Goal: Task Accomplishment & Management: Manage account settings

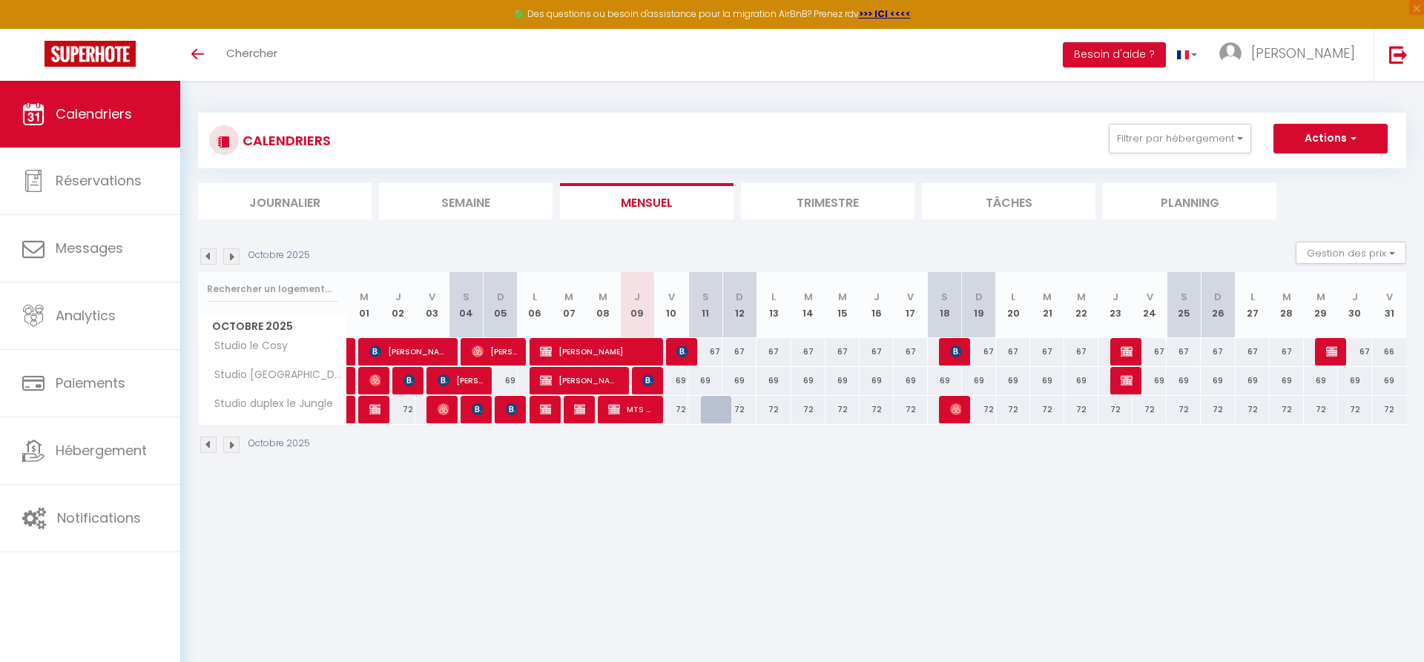
click at [650, 379] on img at bounding box center [648, 381] width 12 height 12
select select "OK"
select select "KO"
select select "0"
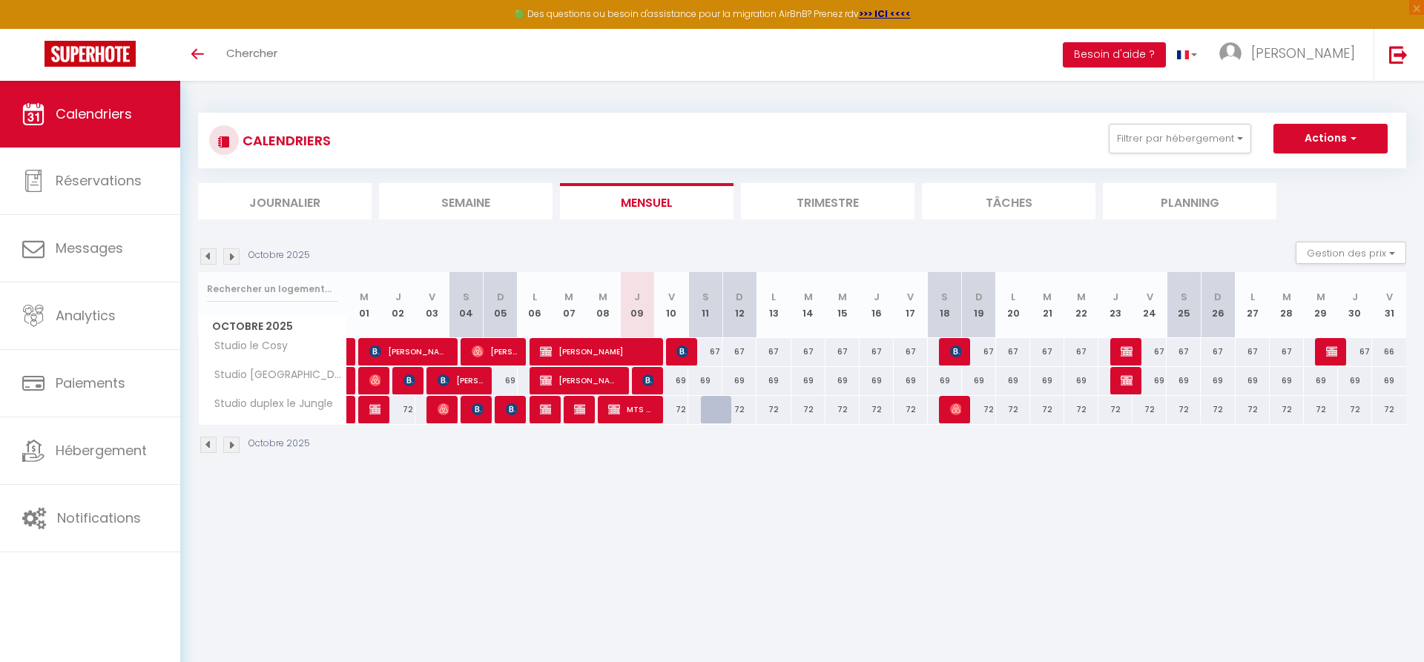
select select "1"
select select
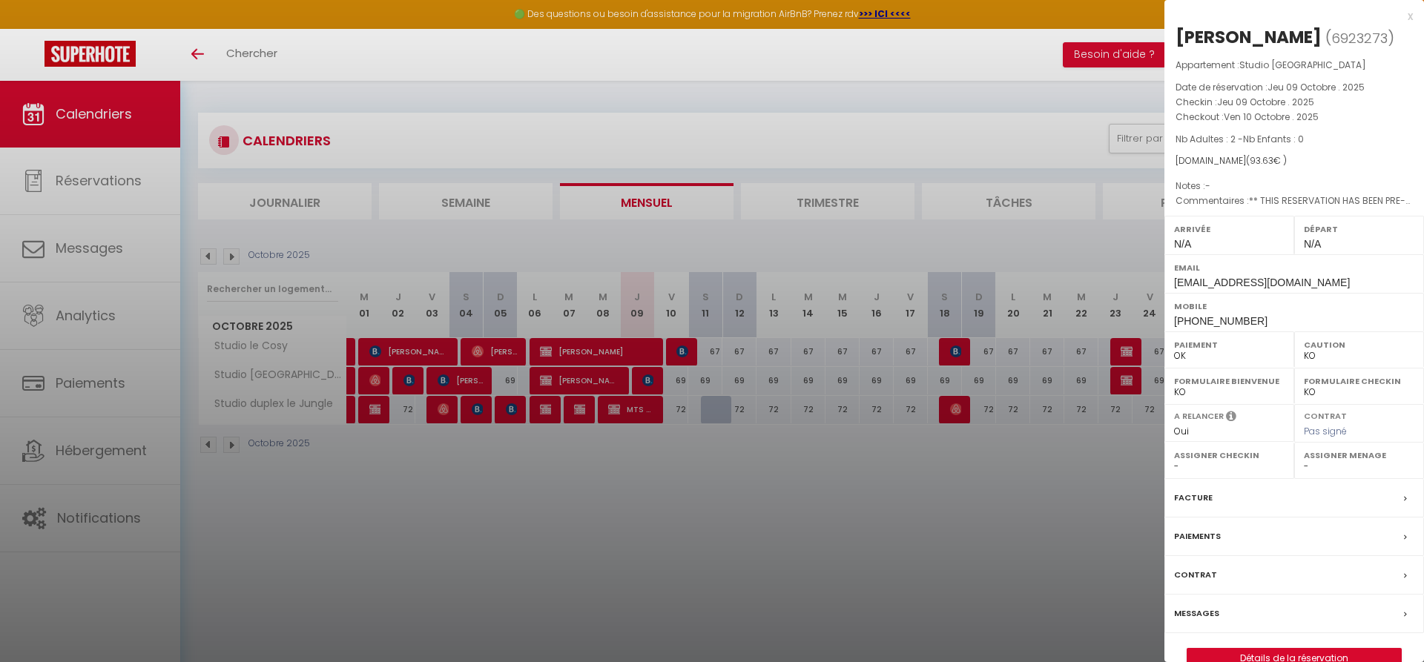
click at [1196, 621] on label "Messages" at bounding box center [1196, 614] width 45 height 16
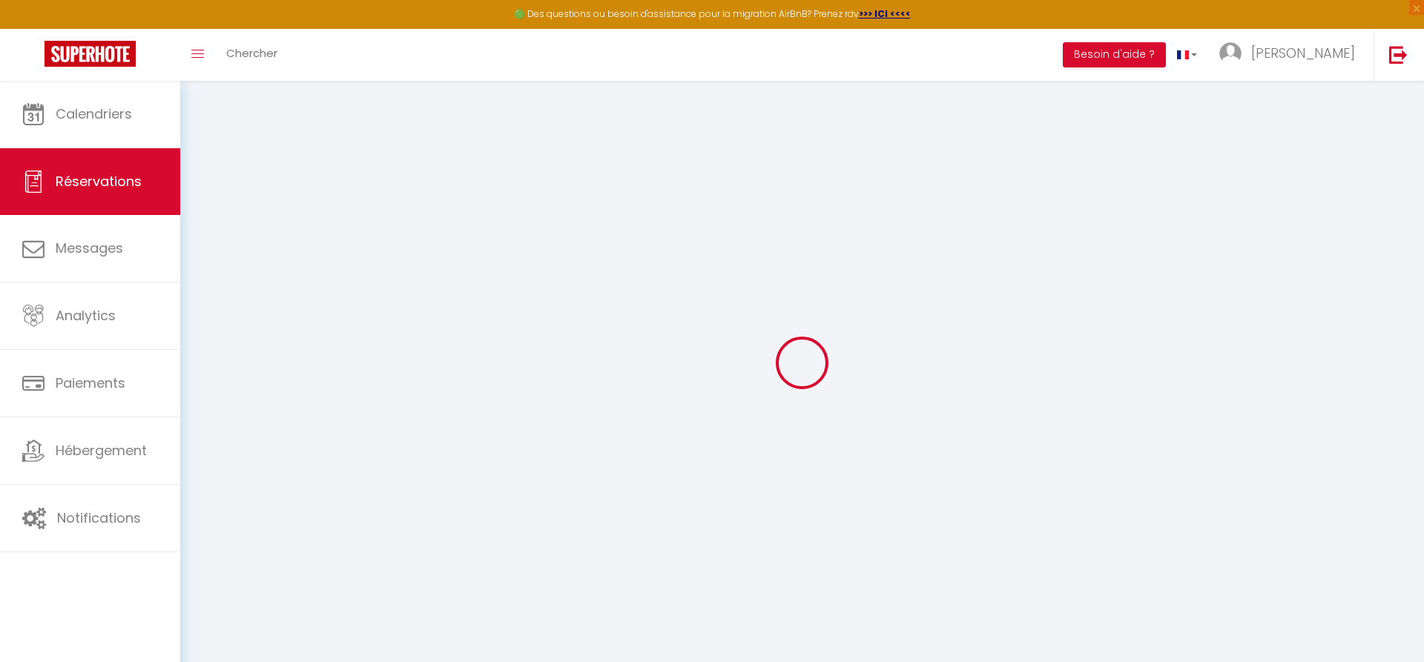
select select
checkbox input "false"
select select
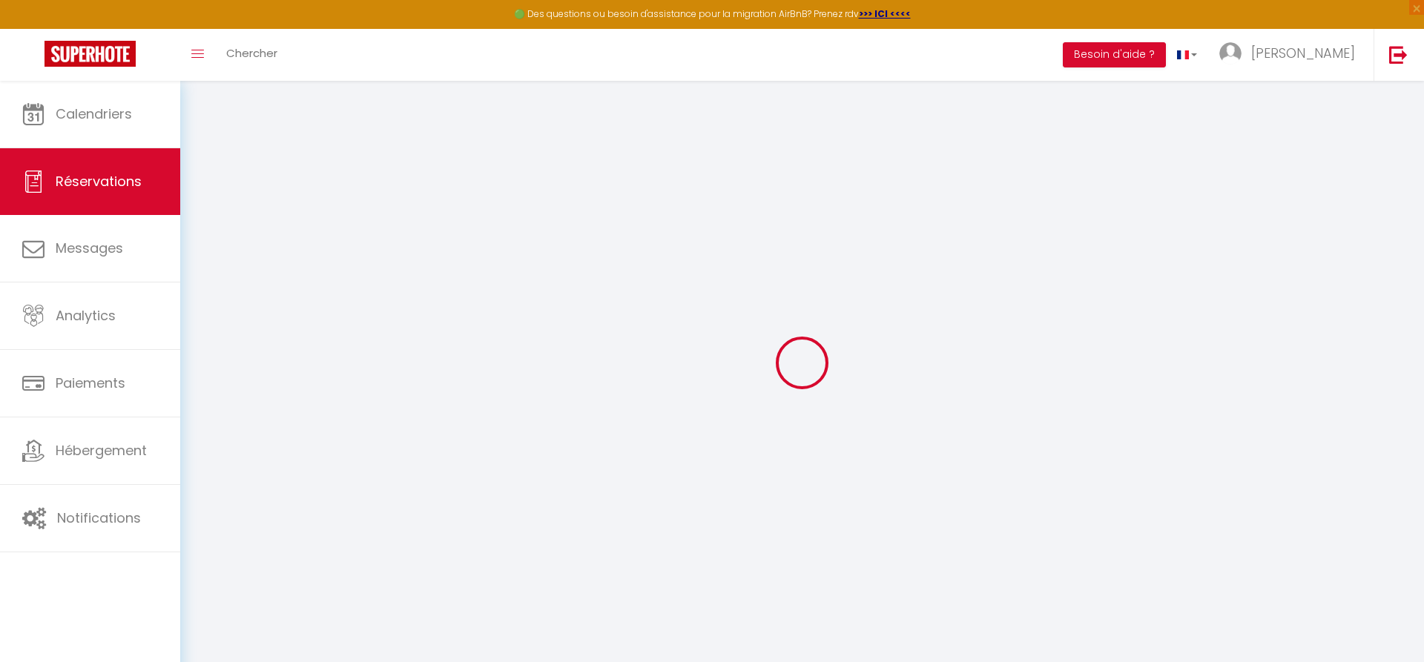
checkbox input "false"
select select
checkbox input "false"
type textarea "** THIS RESERVATION HAS BEEN PRE-PAID ** BOOKING NOTE : Payment charge is EUR 1…"
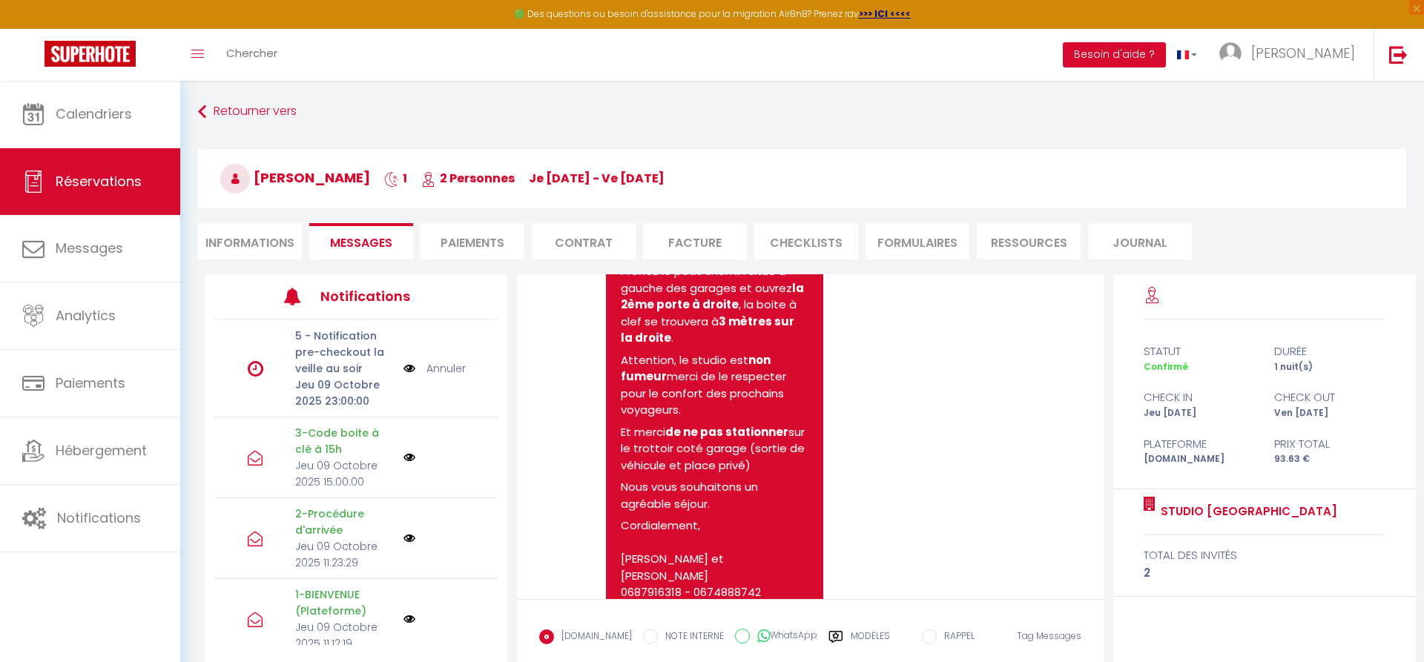
scroll to position [1187, 0]
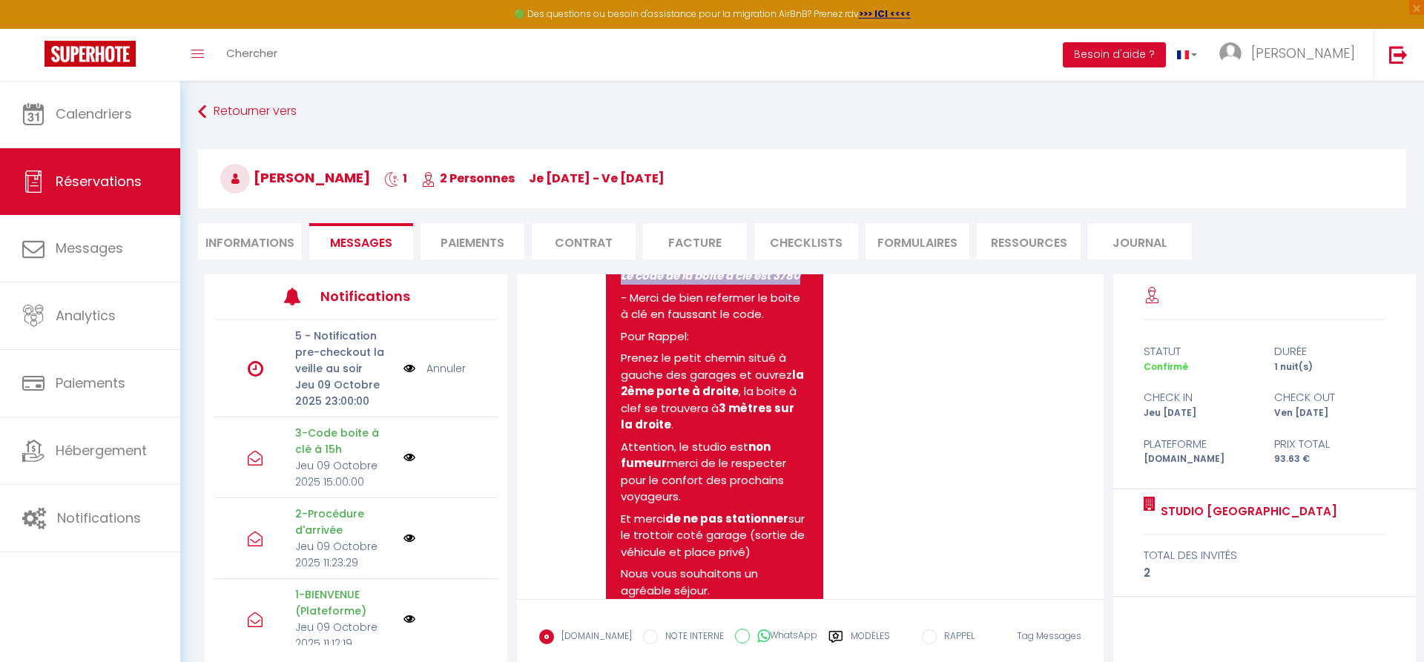
drag, startPoint x: 805, startPoint y: 311, endPoint x: 619, endPoint y: 309, distance: 186.2
click at [621, 309] on pre "Re-Bonjour , - Voici pour votre arrivée de ce soir: Le code de la boite à clé e…" at bounding box center [714, 503] width 187 height 591
click at [947, 341] on div "Note Sms Re-Bonjour , - Voici pour votre arrivée de ce soir: Le code de la boit…" at bounding box center [809, 512] width 541 height 646
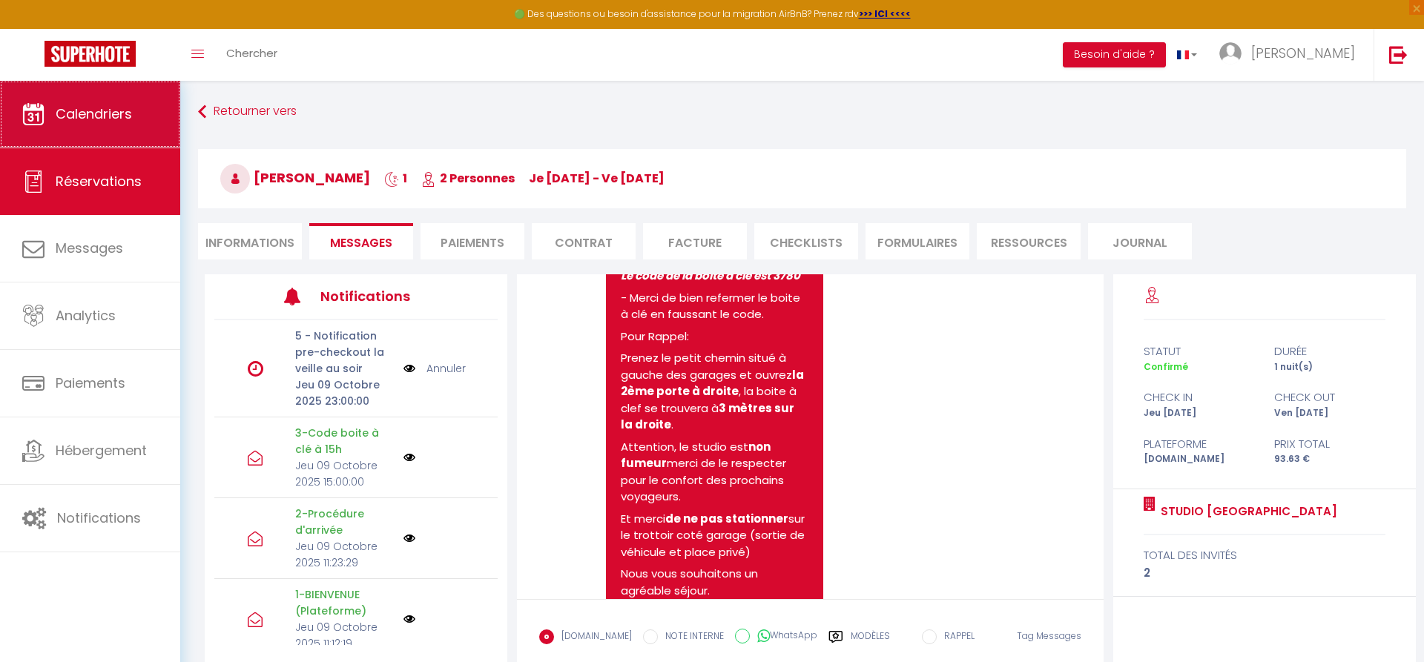
click at [87, 115] on span "Calendriers" at bounding box center [94, 114] width 76 height 19
